Goal: Transaction & Acquisition: Purchase product/service

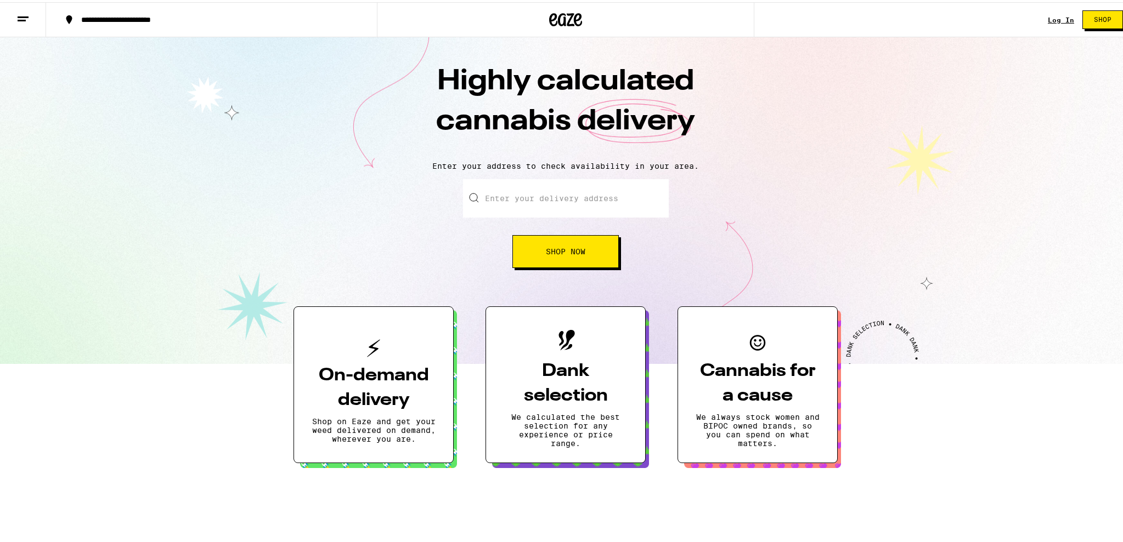
click at [546, 200] on input "Enter your delivery address" at bounding box center [566, 196] width 206 height 38
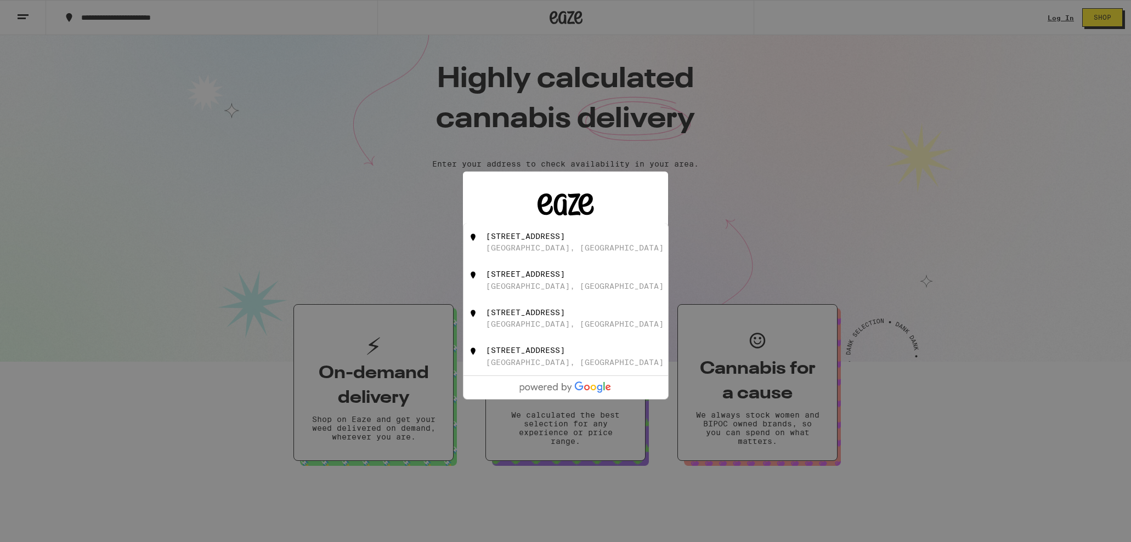
click at [538, 241] on div "[STREET_ADDRESS]" at bounding box center [525, 236] width 79 height 9
type input "[STREET_ADDRESS]"
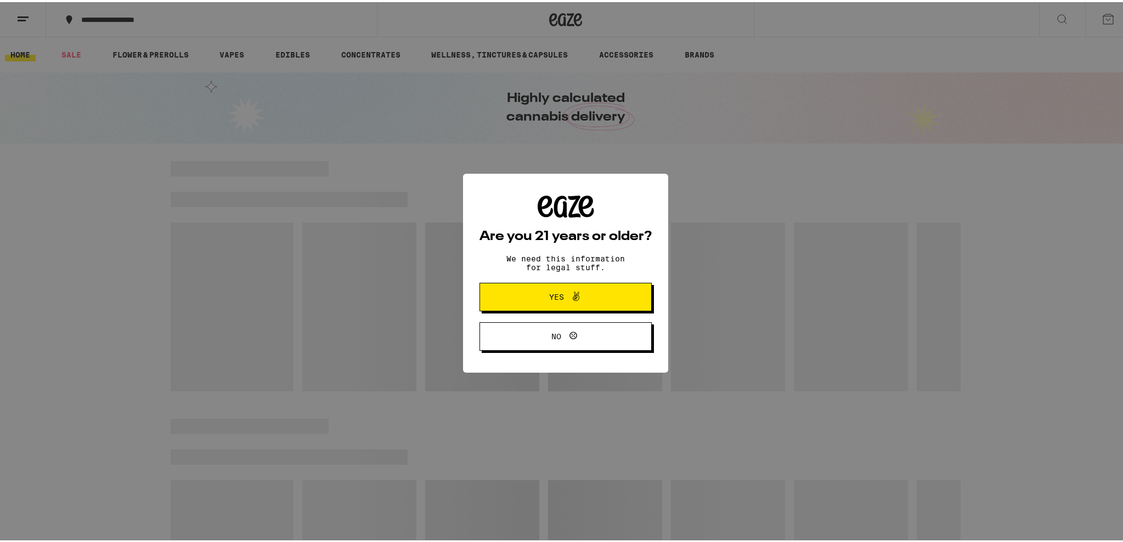
click at [549, 294] on span "Yes" at bounding box center [556, 295] width 15 height 8
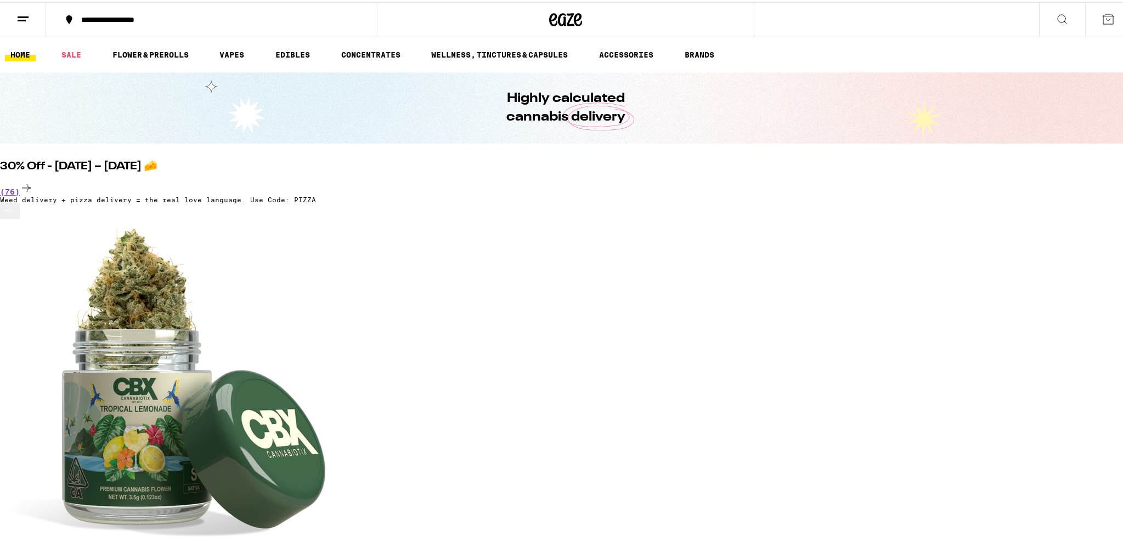
click at [902, 14] on div "**********" at bounding box center [565, 17] width 1131 height 35
click at [1055, 20] on icon at bounding box center [1061, 16] width 13 height 13
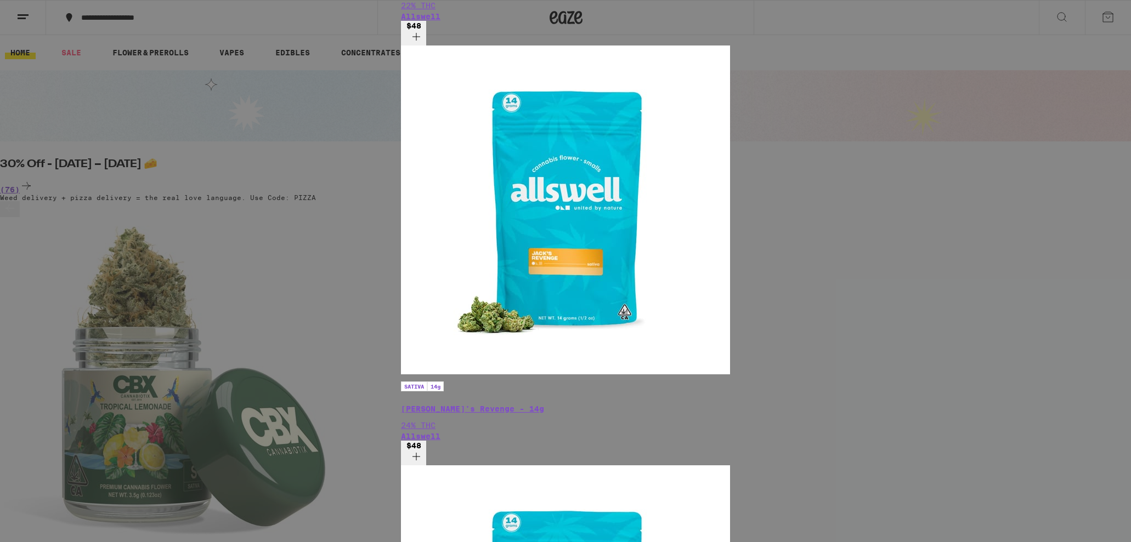
type input "[PERSON_NAME]"
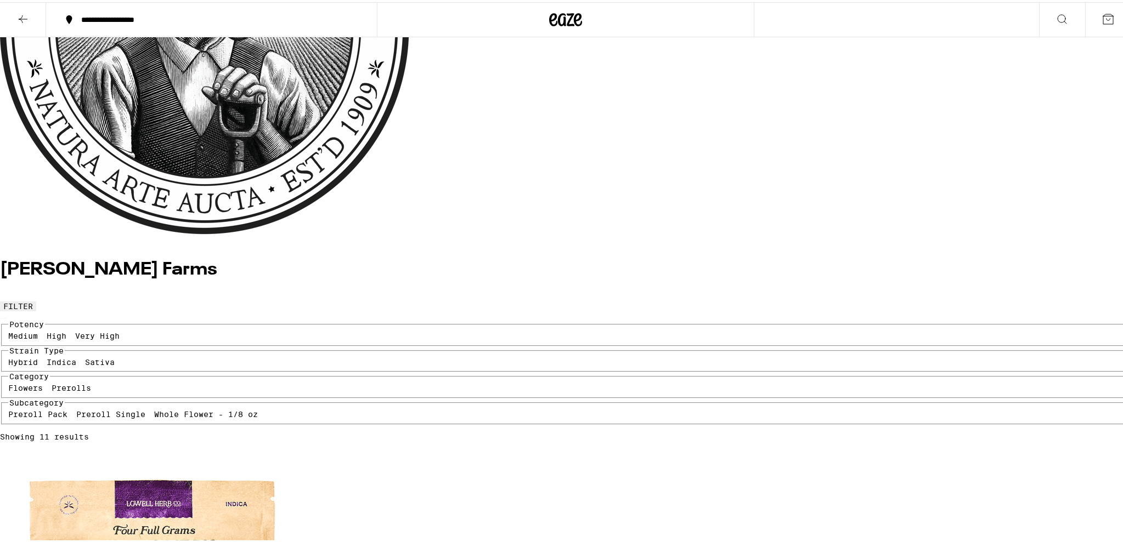
scroll to position [219, 0]
